Goal: Transaction & Acquisition: Obtain resource

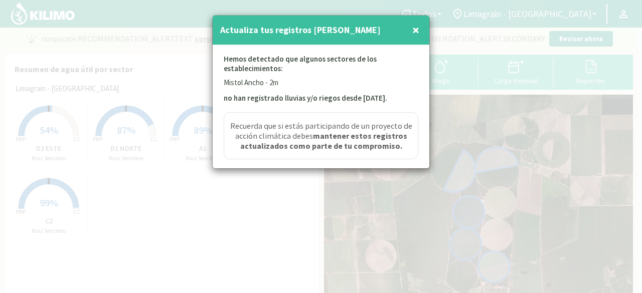
click at [418, 29] on span "×" at bounding box center [415, 30] width 7 height 17
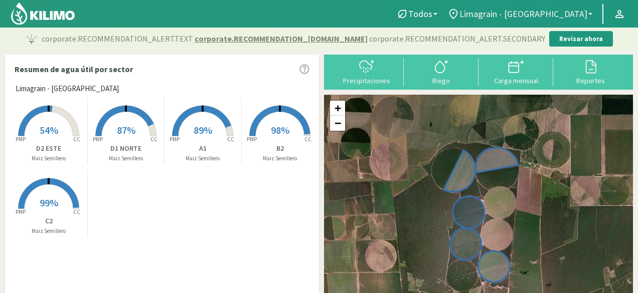
click at [521, 15] on span "Limagrain - [GEOGRAPHIC_DATA]" at bounding box center [524, 14] width 128 height 11
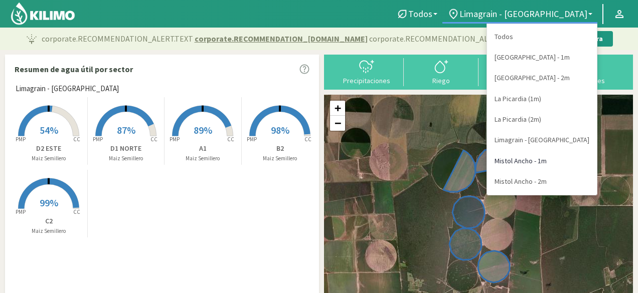
click at [540, 166] on link "Mistol Ancho - 1m" at bounding box center [542, 161] width 110 height 21
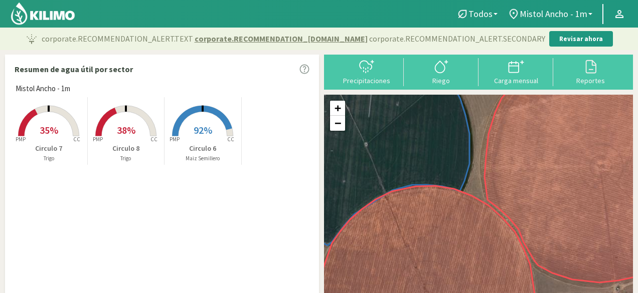
click at [209, 117] on rect at bounding box center [203, 137] width 80 height 80
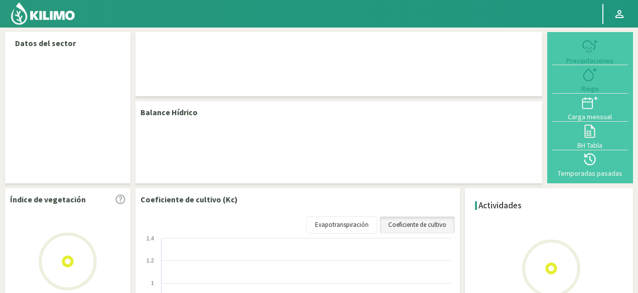
select select "5: Object"
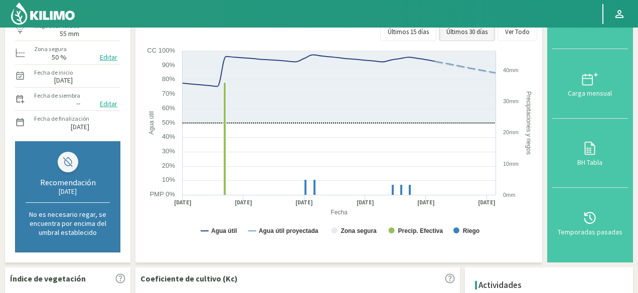
scroll to position [128, 0]
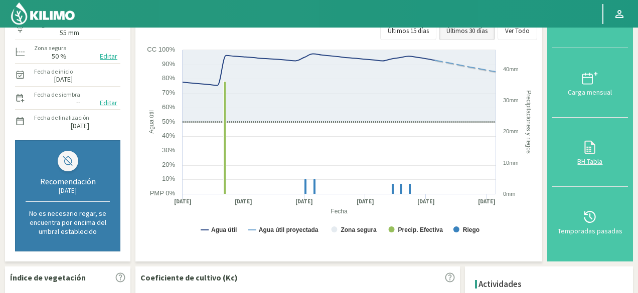
click at [588, 149] on icon at bounding box center [590, 147] width 16 height 16
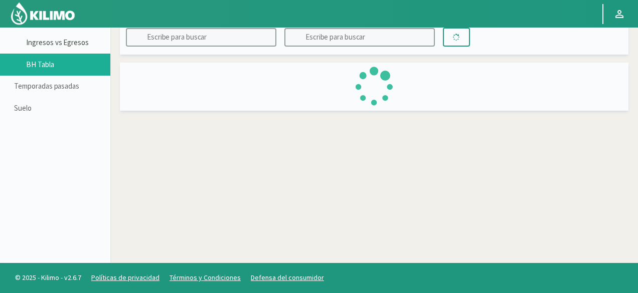
scroll to position [58, 0]
type input "Mistol Ancho - 1m"
type input "Circulo 6"
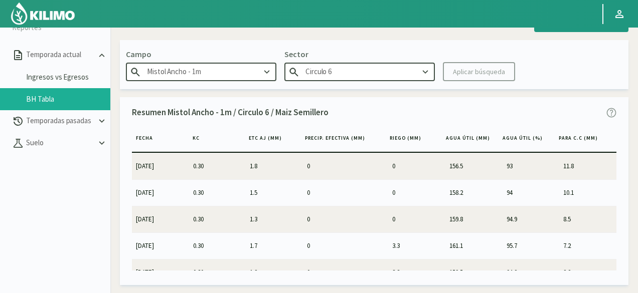
scroll to position [0, 0]
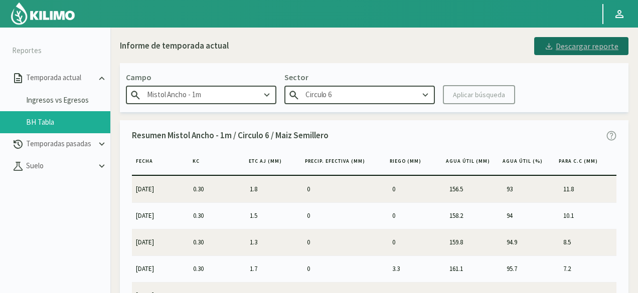
click at [615, 44] on div "Descargar reporte" at bounding box center [581, 46] width 74 height 12
